Goal: Information Seeking & Learning: Check status

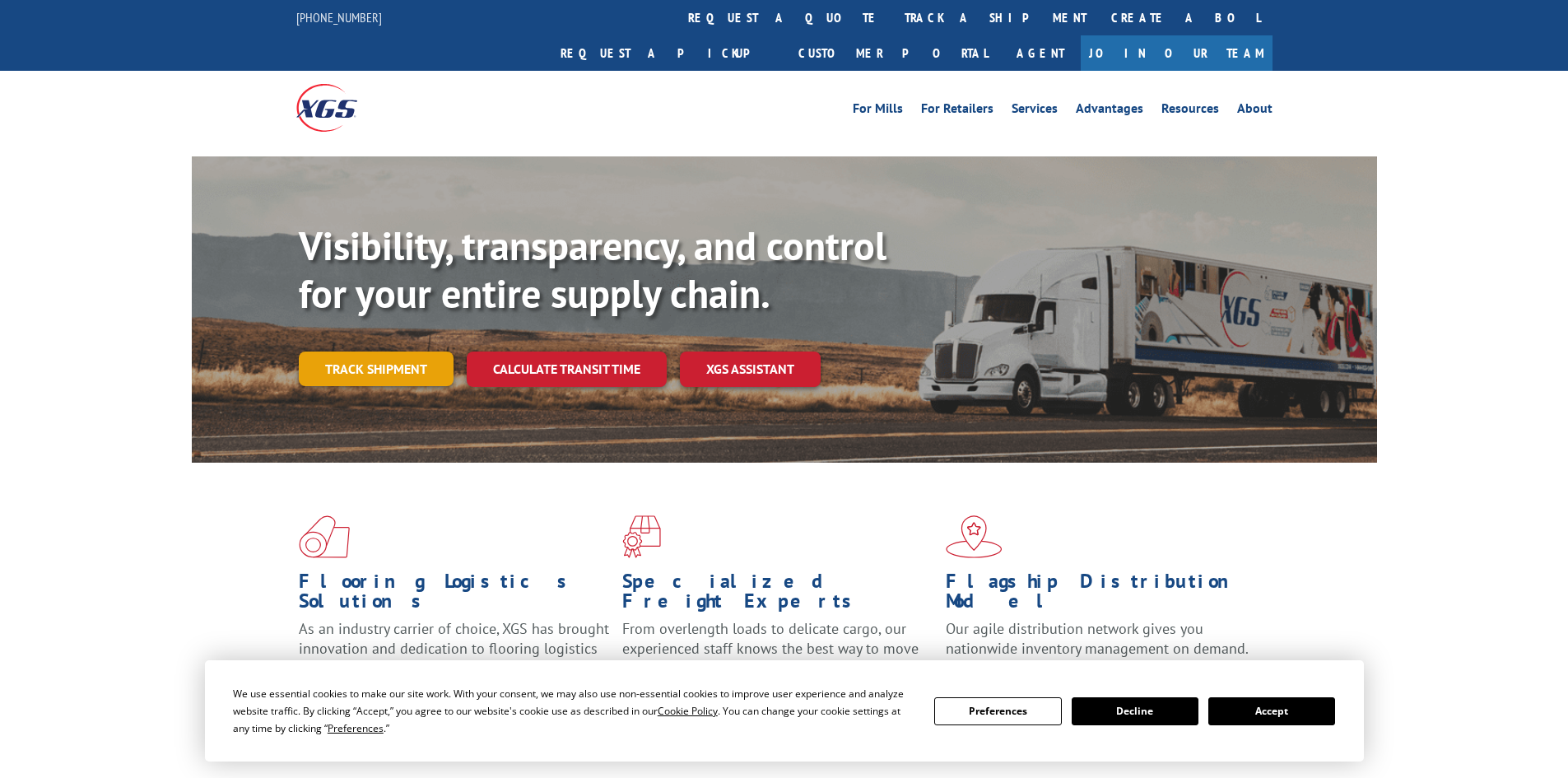
click at [351, 351] on link "Track shipment" at bounding box center [376, 369] width 155 height 35
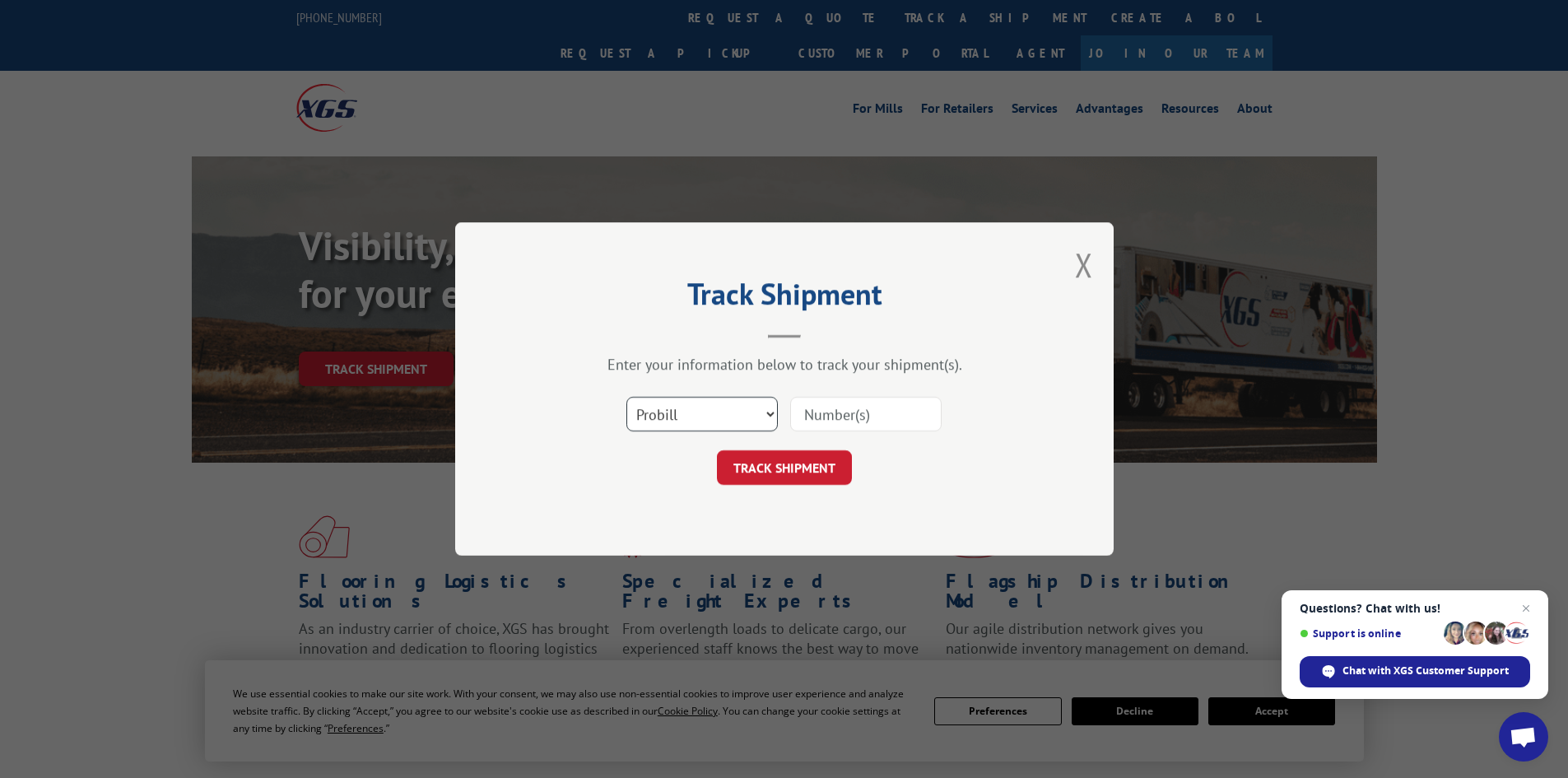
click at [767, 415] on select "Select category... Probill BOL PO" at bounding box center [702, 414] width 152 height 35
select select "bol"
click at [627, 397] on select "Select category... Probill BOL PO" at bounding box center [702, 414] width 152 height 35
paste input "473908"
type input "473908"
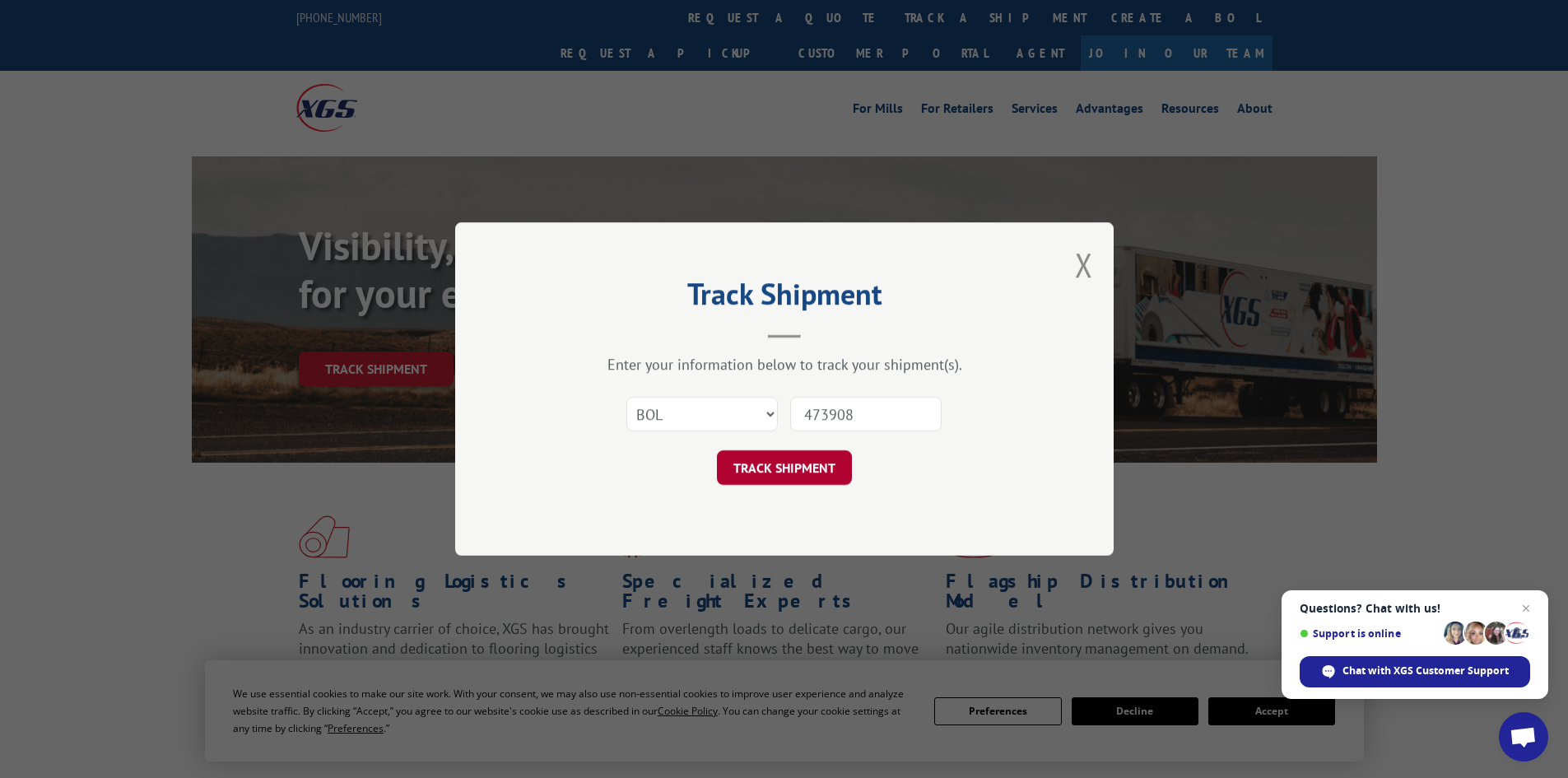
click at [802, 466] on button "TRACK SHIPMENT" at bounding box center [784, 468] width 135 height 35
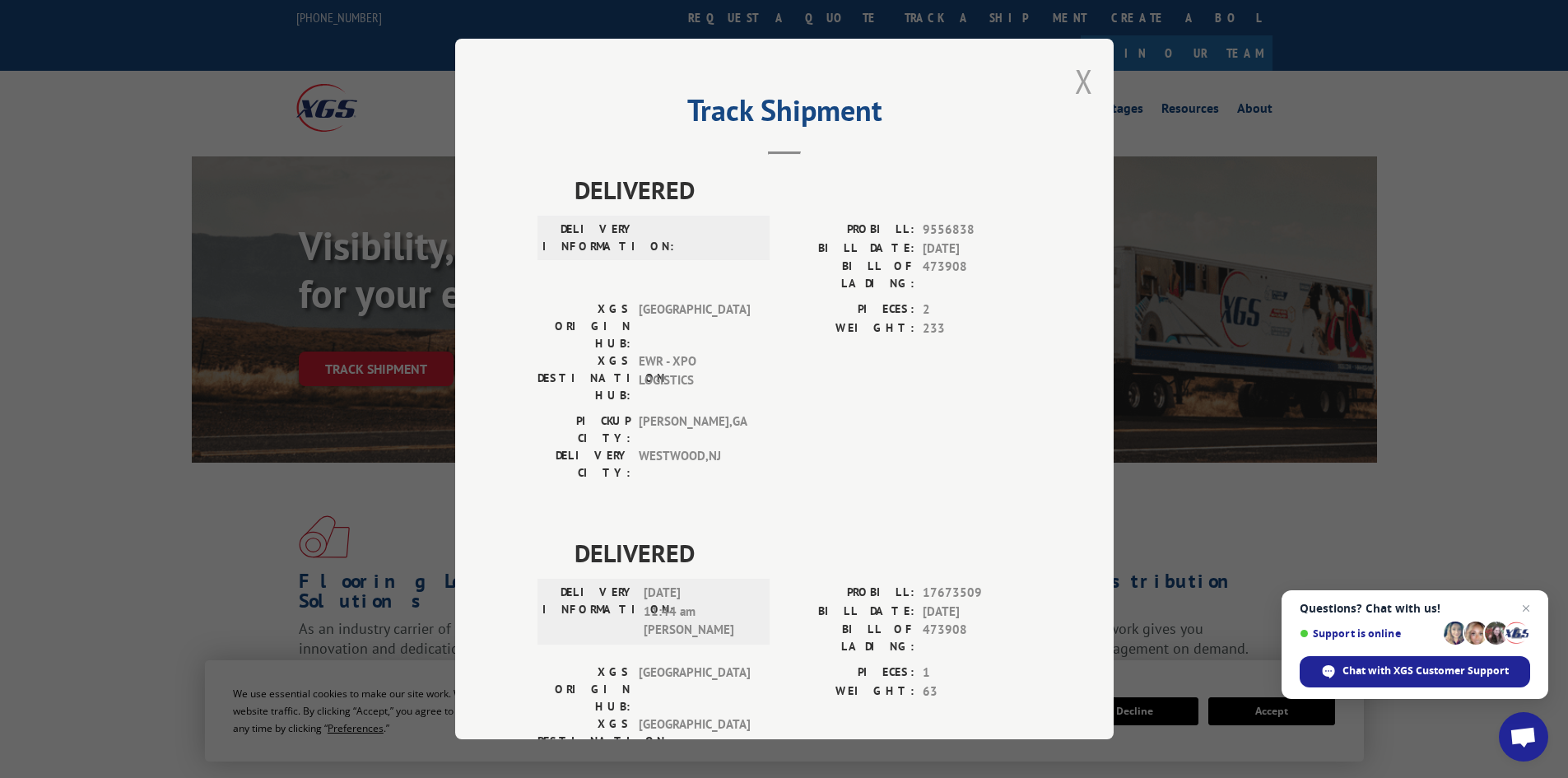
click at [1077, 81] on button "Close modal" at bounding box center [1083, 80] width 18 height 44
